Goal: Information Seeking & Learning: Compare options

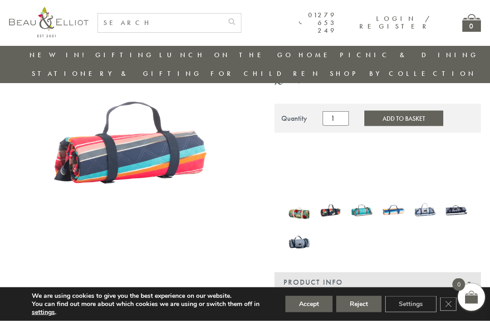
scroll to position [88, 0]
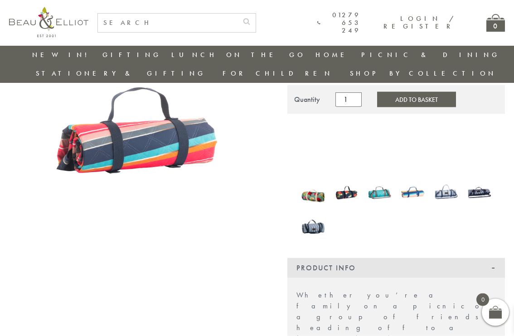
scroll to position [108, 0]
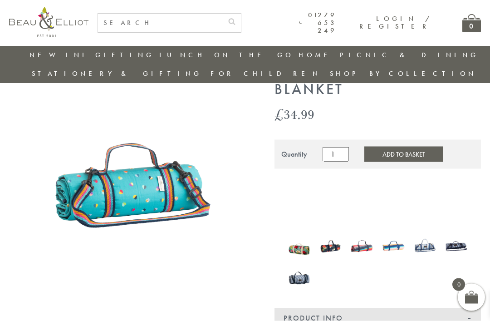
scroll to position [51, 0]
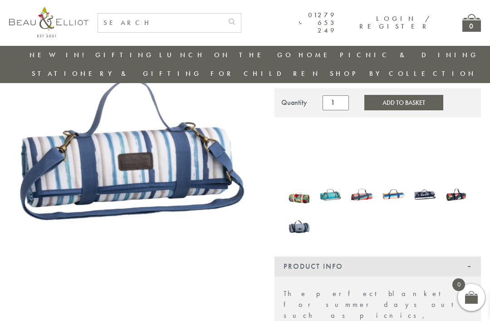
scroll to position [83, 0]
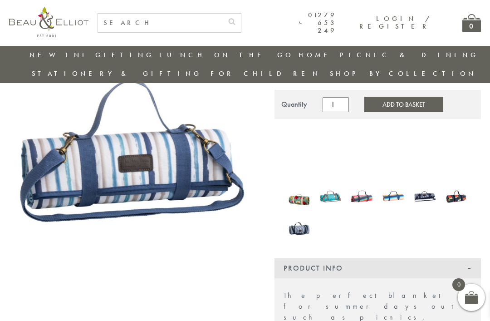
click at [457, 180] on img at bounding box center [456, 195] width 22 height 31
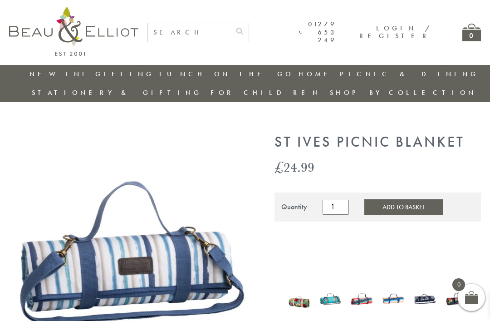
scroll to position [112, 0]
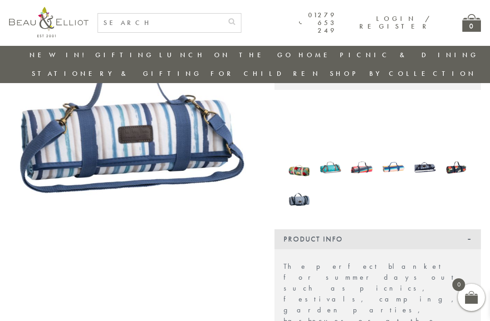
click at [298, 185] on img at bounding box center [299, 199] width 22 height 29
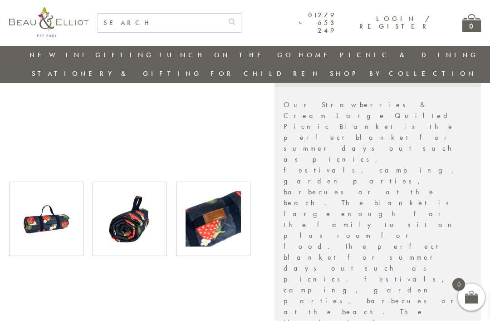
click at [215, 203] on img at bounding box center [212, 218] width 55 height 55
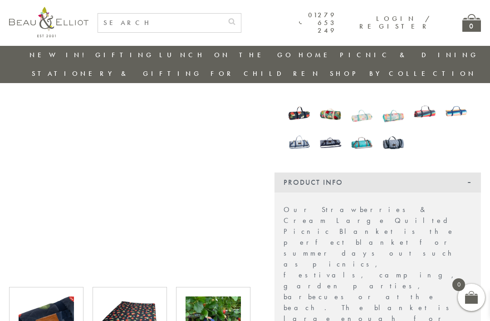
scroll to position [199, 0]
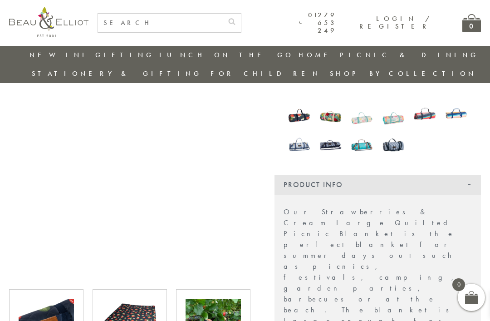
click at [132, 317] on img at bounding box center [129, 325] width 55 height 55
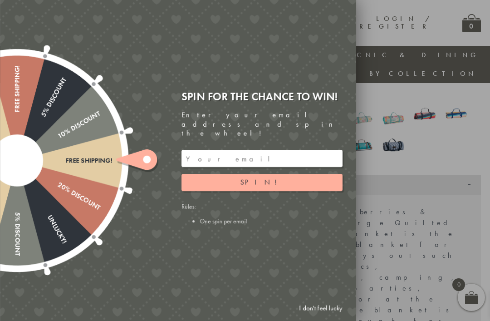
click at [54, 306] on div at bounding box center [17, 161] width 292 height 292
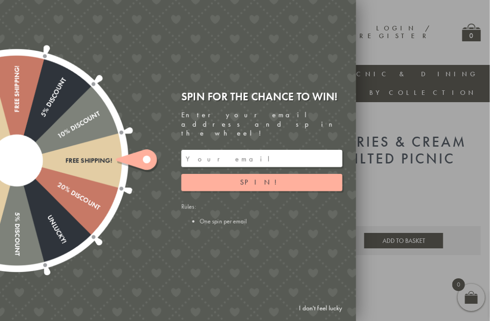
scroll to position [0, 0]
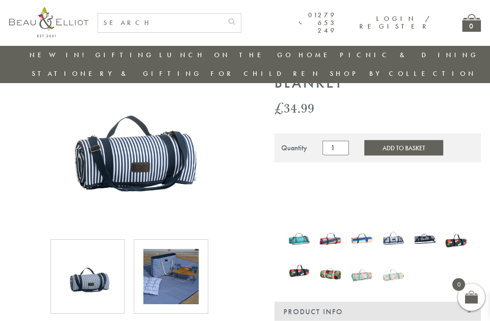
scroll to position [58, 0]
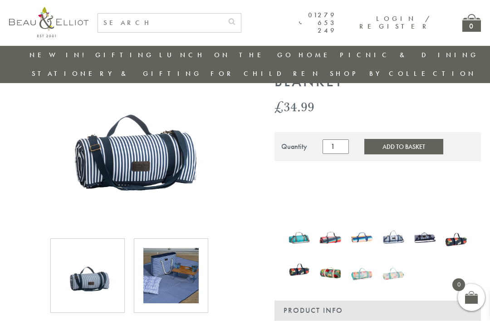
click at [165, 256] on img at bounding box center [170, 275] width 55 height 55
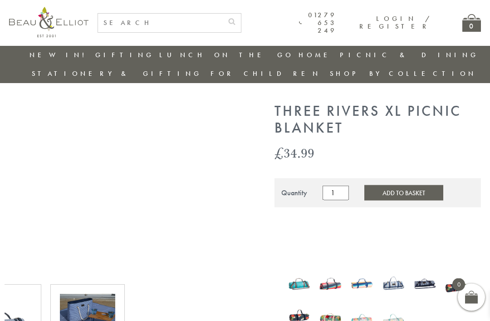
scroll to position [12, 0]
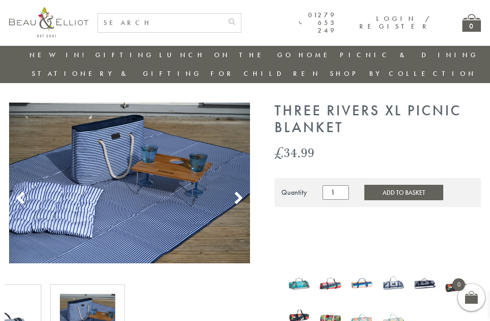
click at [395, 300] on img at bounding box center [393, 314] width 22 height 29
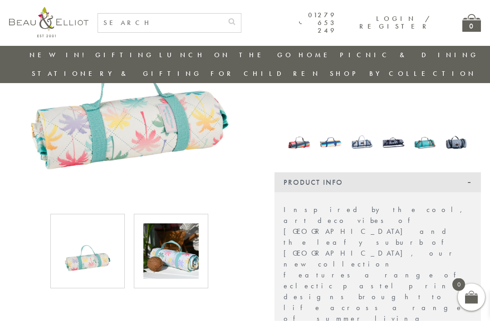
scroll to position [153, 0]
click at [390, 127] on img at bounding box center [393, 141] width 22 height 29
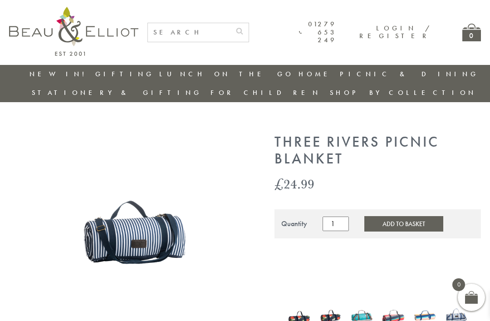
click at [365, 301] on img at bounding box center [362, 315] width 22 height 29
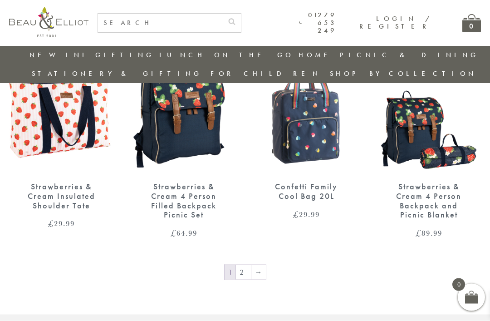
scroll to position [1302, 0]
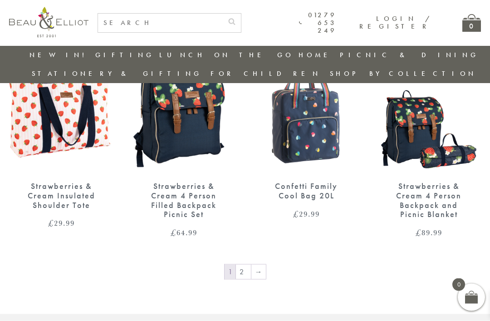
click at [255, 264] on link "→" at bounding box center [258, 271] width 15 height 15
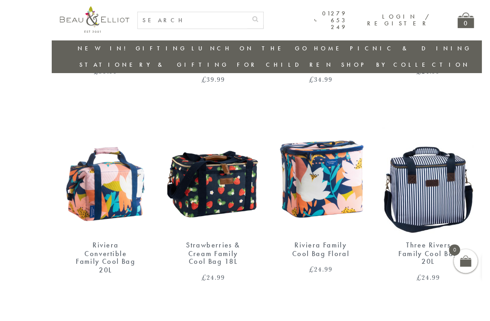
scroll to position [568, 0]
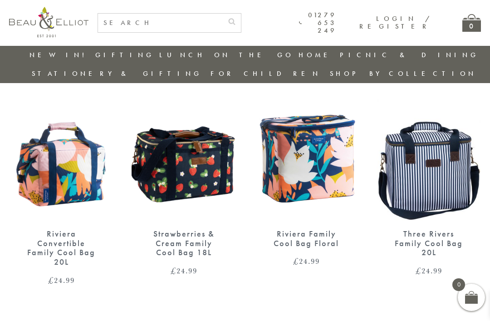
click at [447, 171] on img at bounding box center [428, 152] width 104 height 135
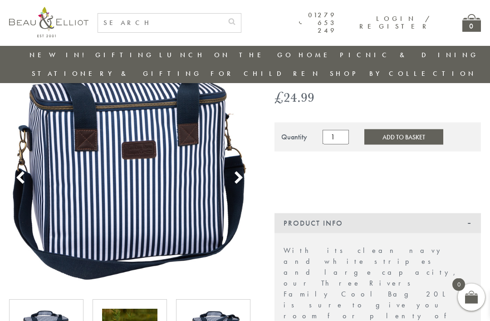
scroll to position [69, 0]
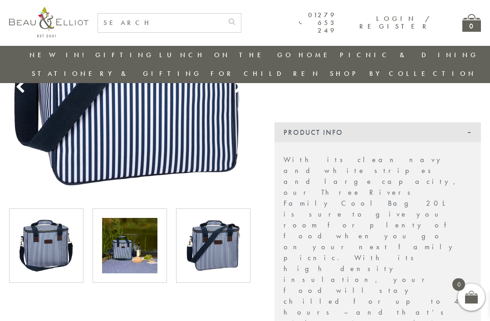
scroll to position [159, 0]
click at [41, 236] on img at bounding box center [46, 245] width 55 height 55
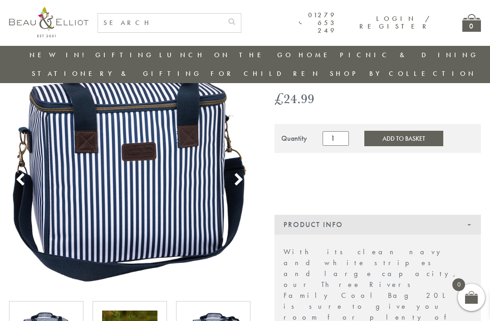
scroll to position [66, 0]
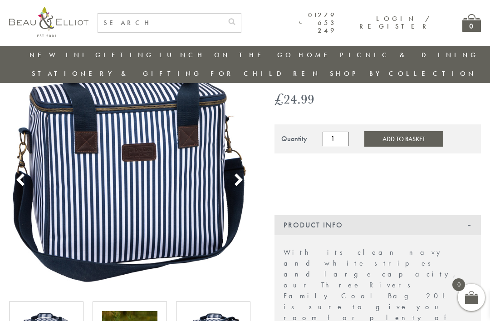
click at [236, 173] on icon at bounding box center [239, 180] width 14 height 14
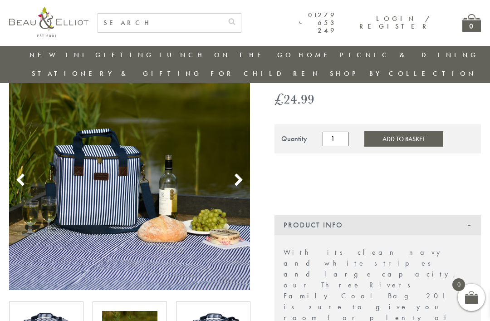
click at [238, 173] on use at bounding box center [238, 179] width 8 height 12
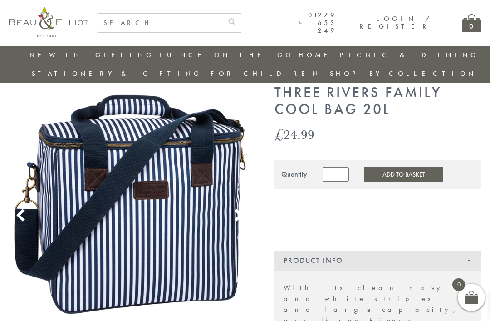
scroll to position [31, 0]
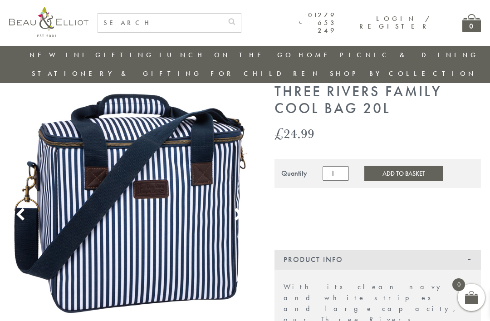
click at [144, 161] on img at bounding box center [129, 203] width 241 height 241
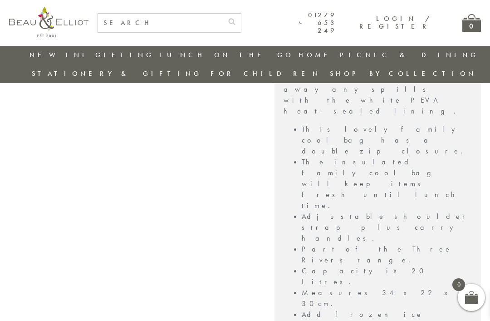
scroll to position [587, 0]
